Goal: Information Seeking & Learning: Learn about a topic

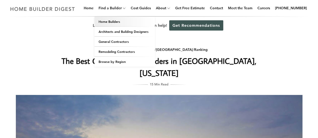
click at [119, 21] on link "Home Builders" at bounding box center [124, 22] width 60 height 10
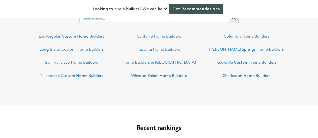
scroll to position [408, 0]
